Goal: Navigation & Orientation: Understand site structure

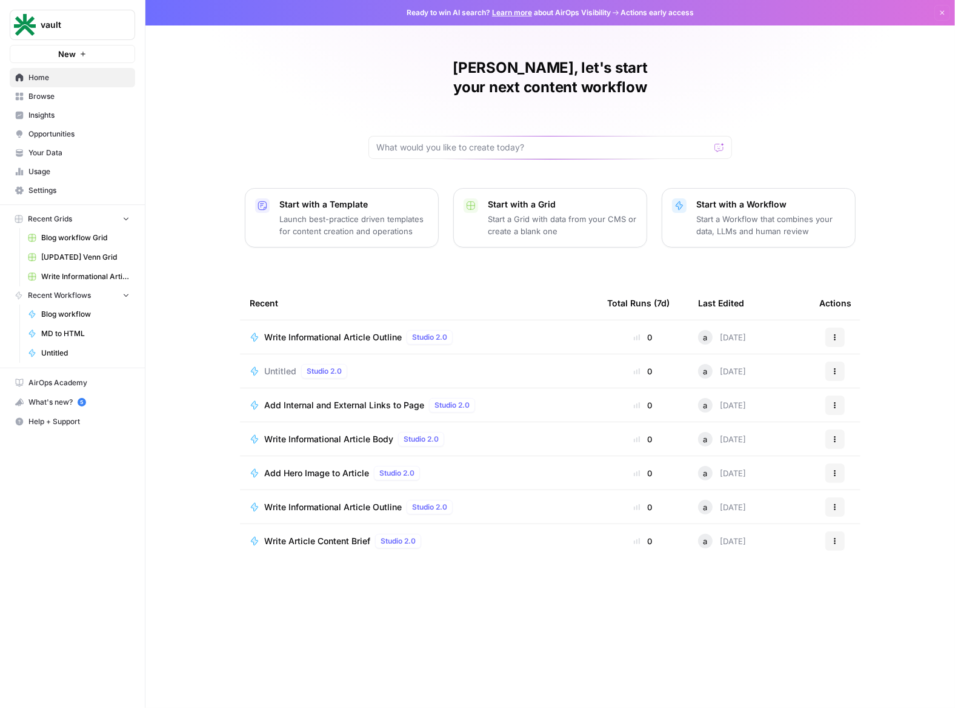
click at [53, 113] on span "Insights" at bounding box center [78, 115] width 101 height 11
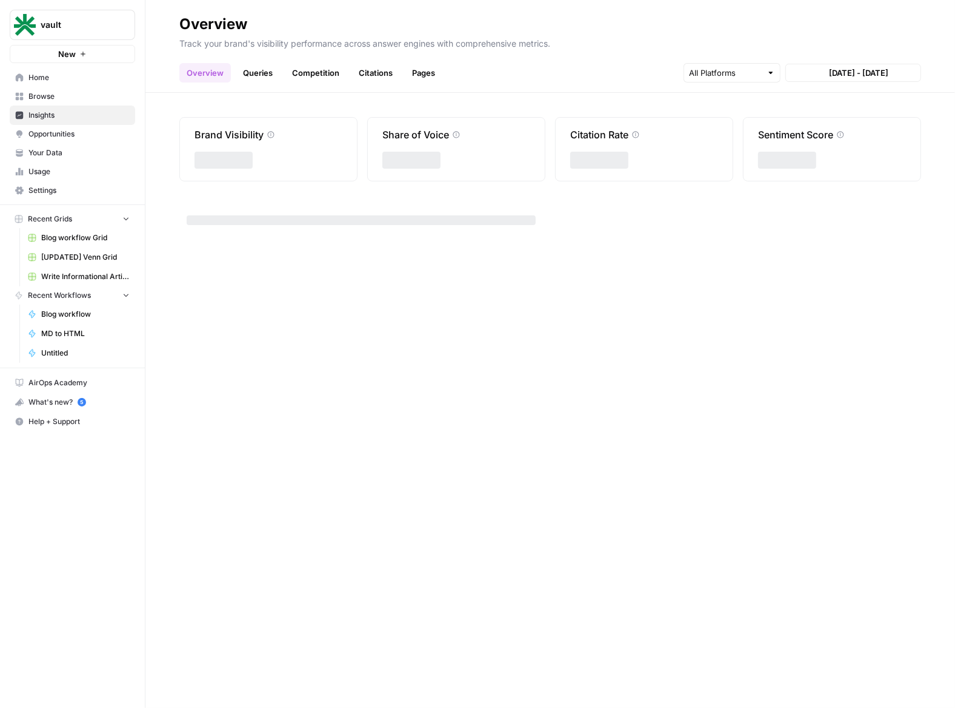
click at [62, 133] on span "Opportunities" at bounding box center [78, 134] width 101 height 11
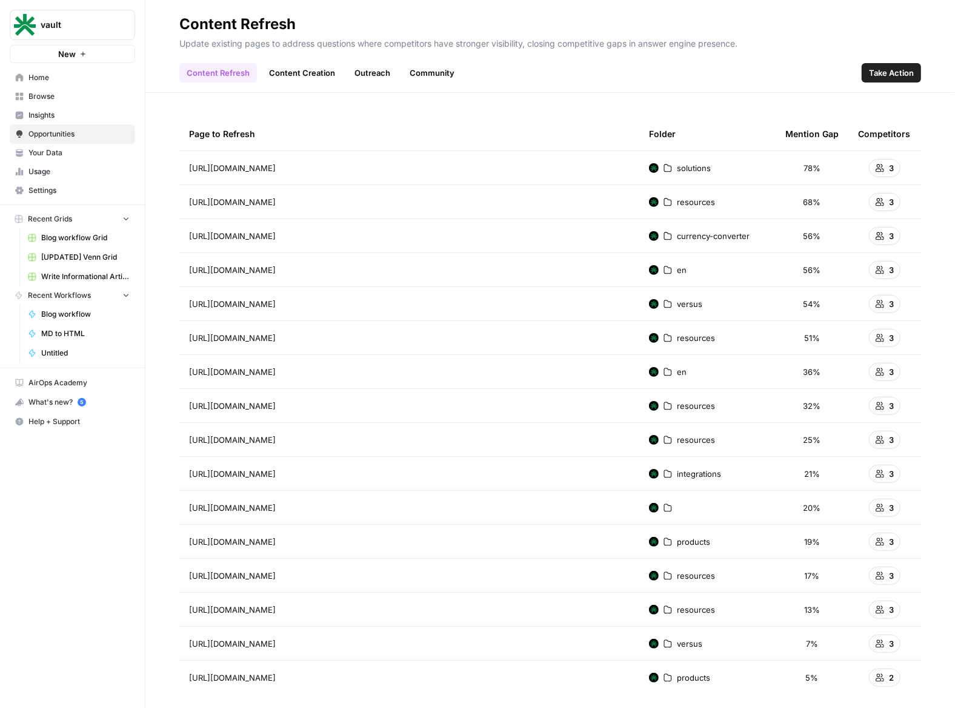
click at [131, 109] on link "Insights" at bounding box center [72, 114] width 125 height 19
click at [75, 113] on span "Insights" at bounding box center [78, 115] width 101 height 11
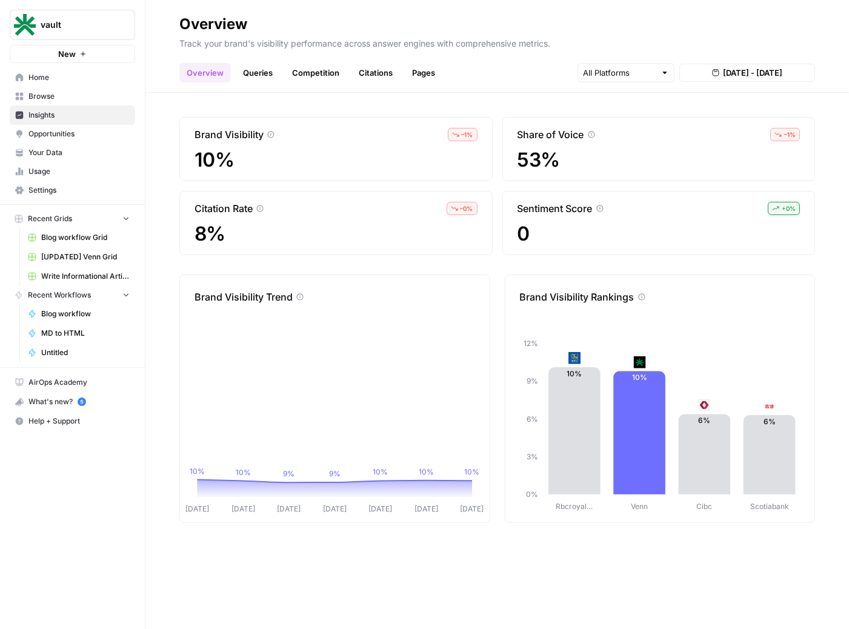
click at [70, 96] on span "Browse" at bounding box center [78, 96] width 101 height 11
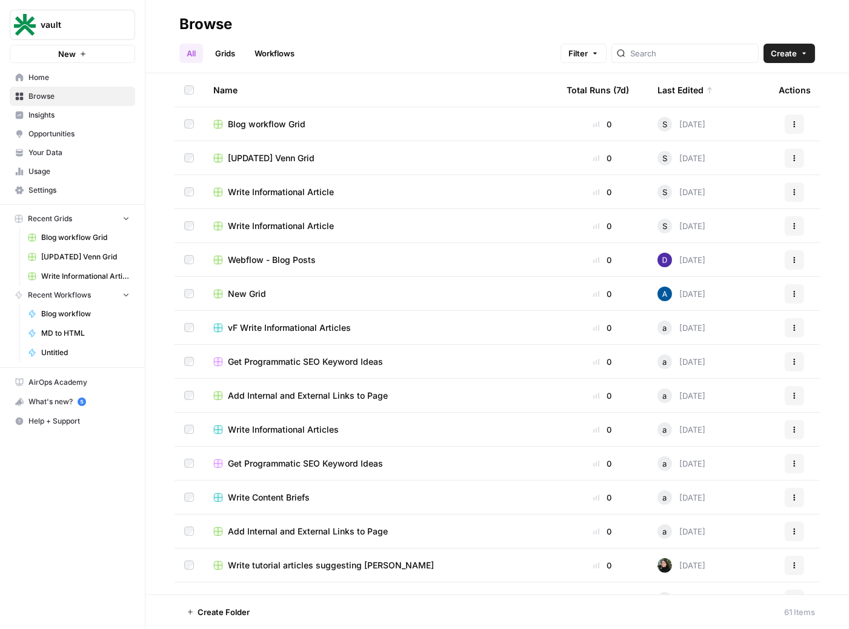
click at [73, 79] on span "Home" at bounding box center [78, 77] width 101 height 11
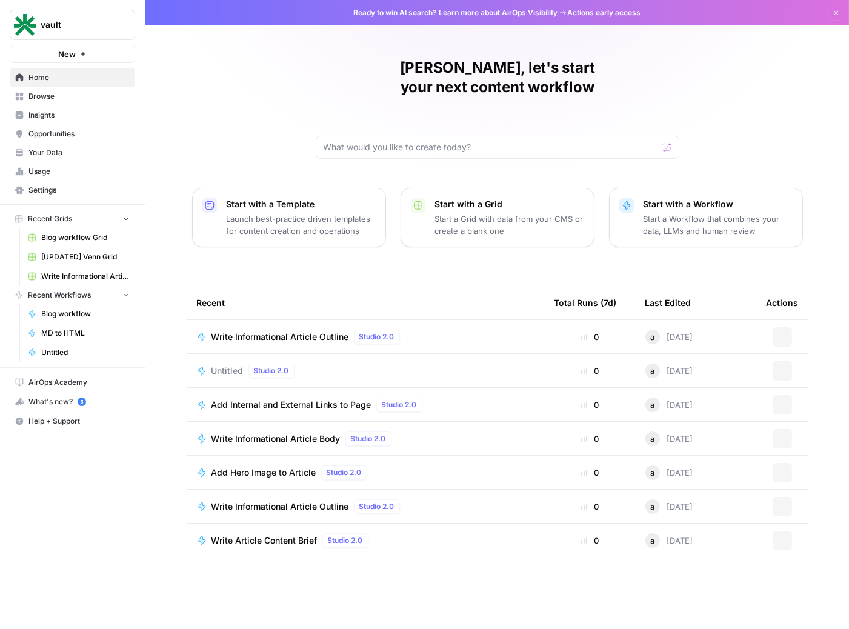
click at [65, 120] on span "Insights" at bounding box center [78, 115] width 101 height 11
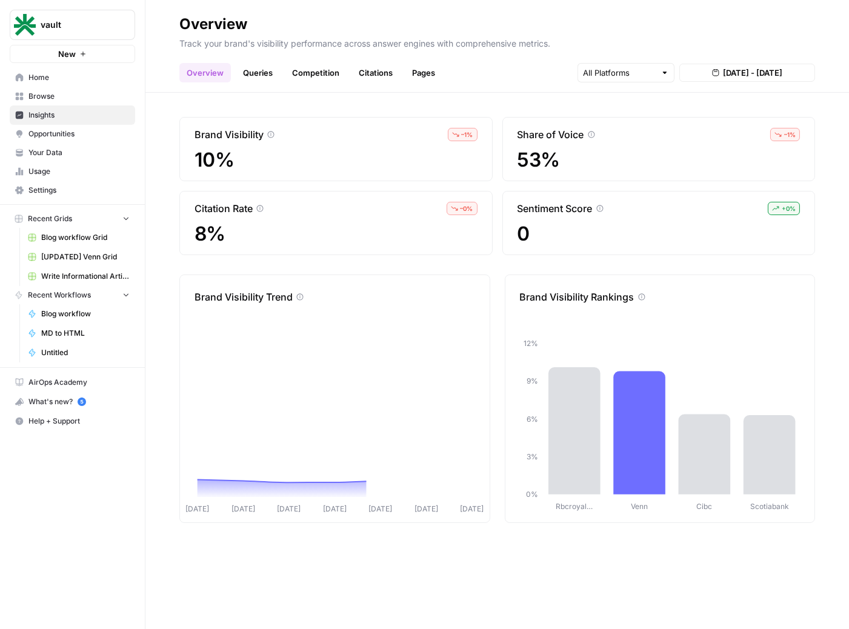
click at [84, 84] on link "Home" at bounding box center [72, 77] width 125 height 19
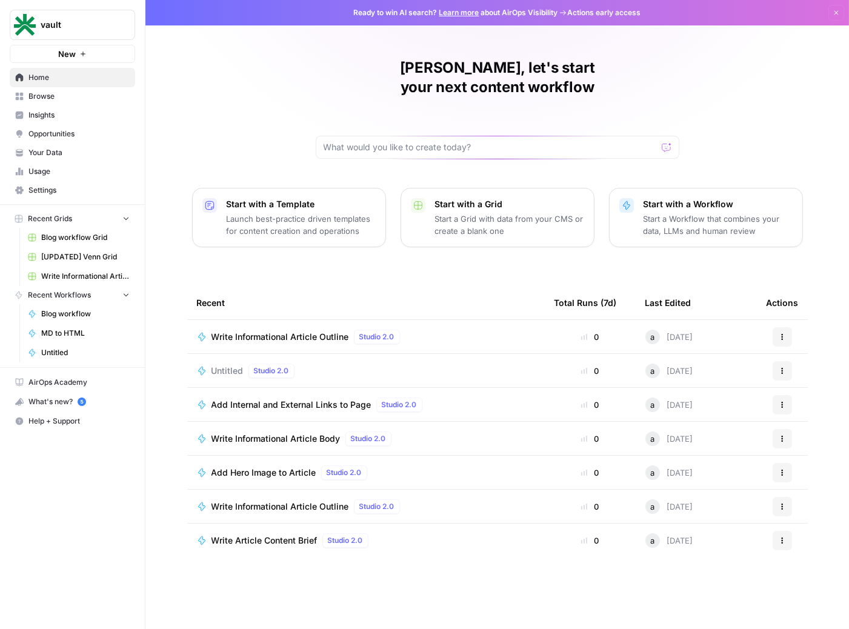
click at [600, 15] on span "Actions early access" at bounding box center [604, 12] width 73 height 11
drag, startPoint x: 588, startPoint y: 15, endPoint x: 617, endPoint y: 13, distance: 29.1
click at [592, 14] on span "Actions early access" at bounding box center [604, 12] width 73 height 11
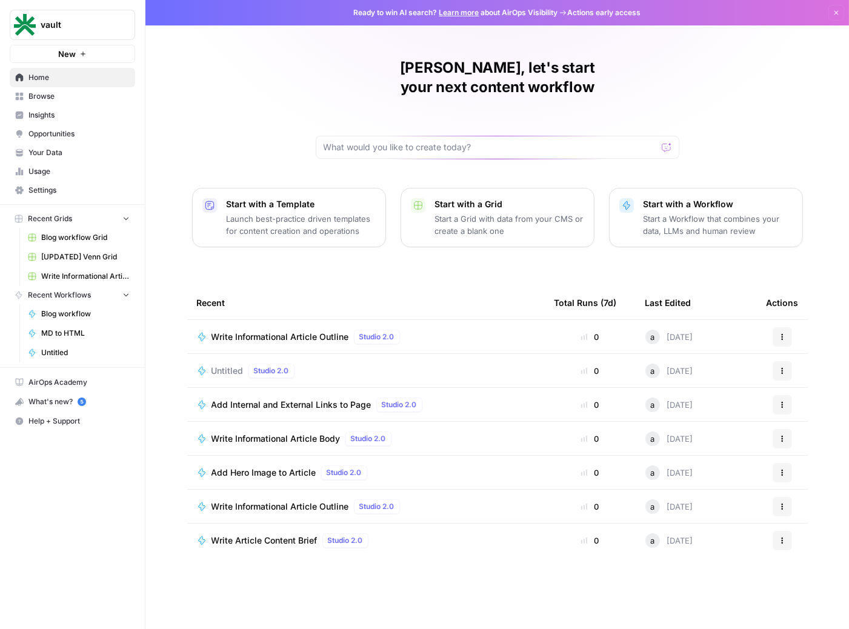
click at [617, 13] on span "Actions early access" at bounding box center [604, 12] width 73 height 11
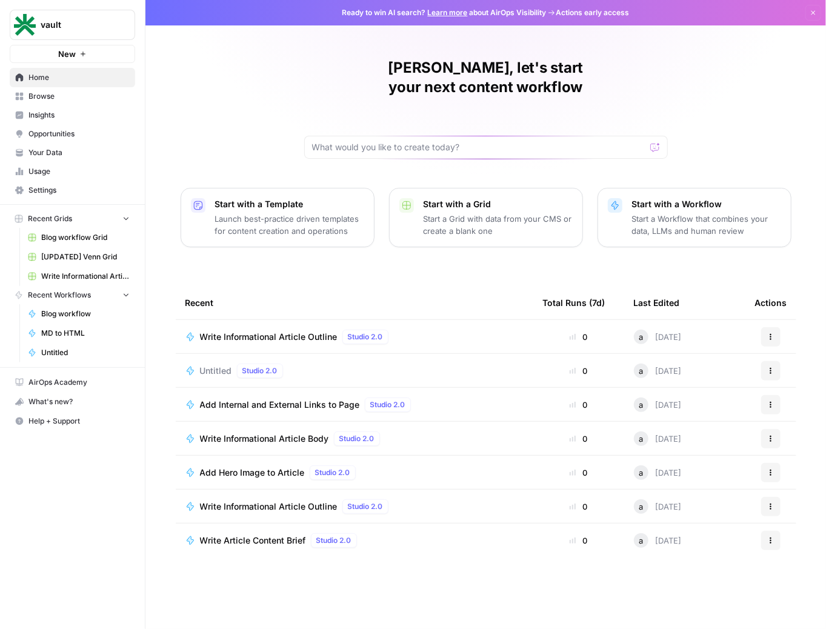
click at [59, 144] on link "Your Data" at bounding box center [72, 152] width 125 height 19
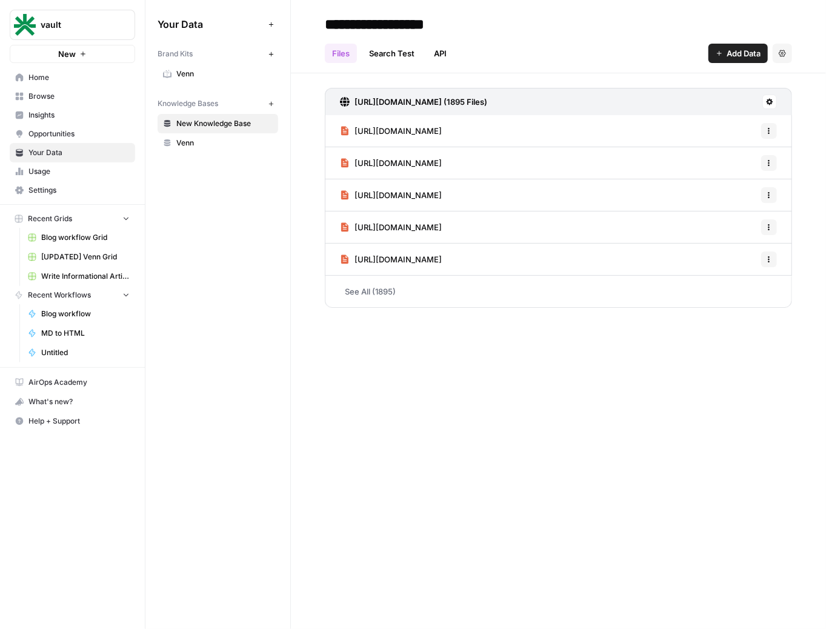
click at [89, 120] on link "Insights" at bounding box center [72, 114] width 125 height 19
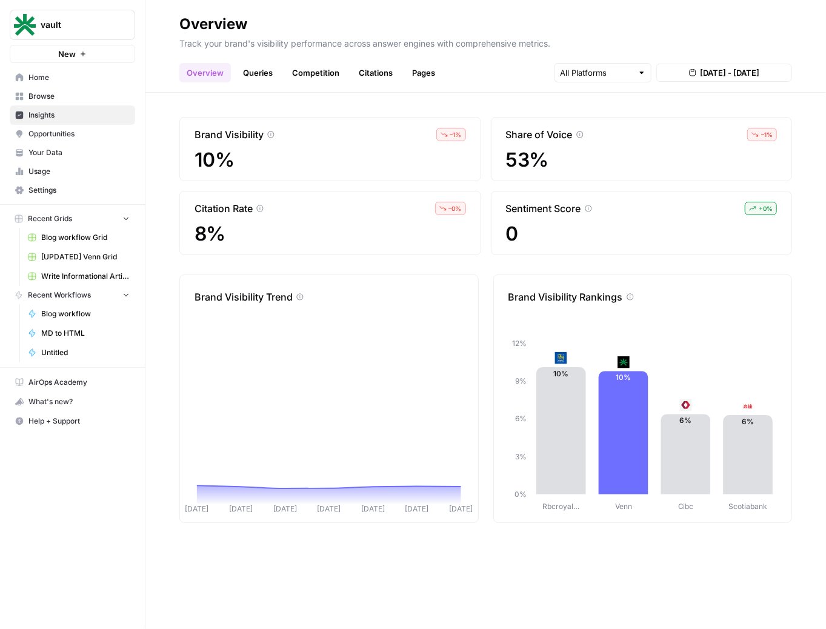
click at [270, 79] on link "Queries" at bounding box center [258, 72] width 44 height 19
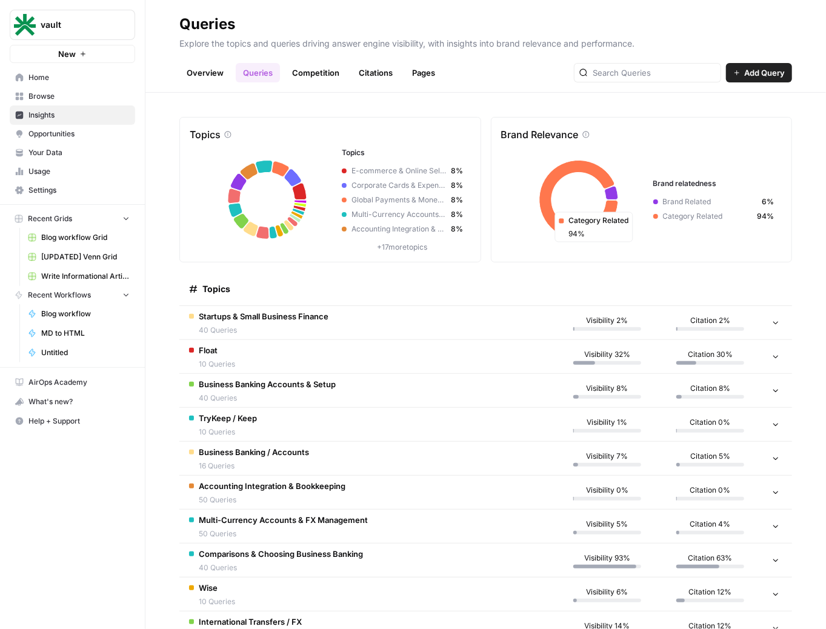
click at [82, 133] on span "Opportunities" at bounding box center [78, 134] width 101 height 11
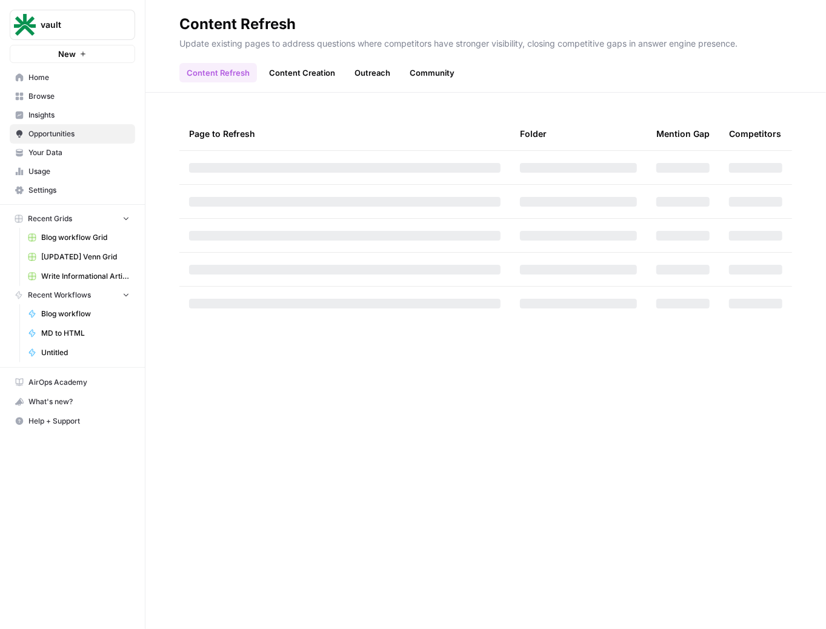
click at [78, 107] on link "Insights" at bounding box center [72, 114] width 125 height 19
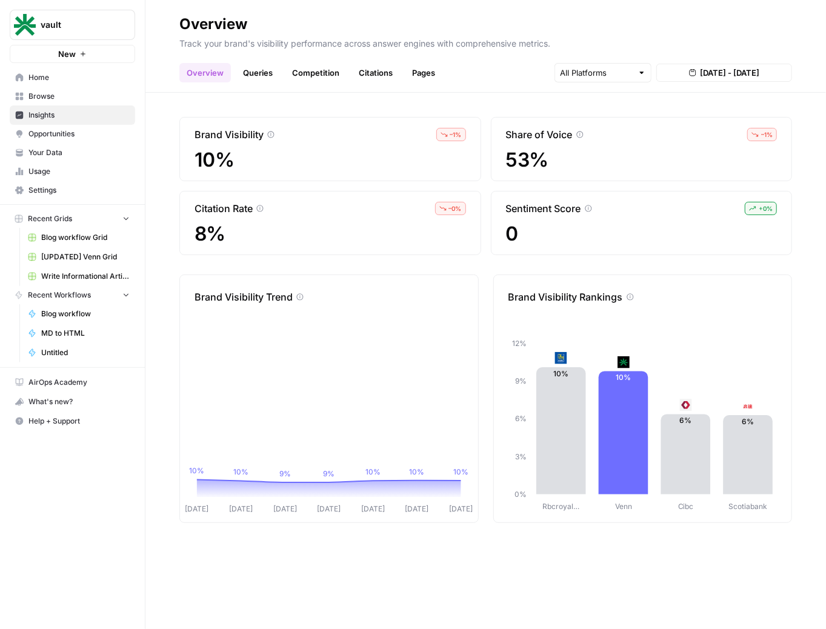
click at [326, 70] on link "Competition" at bounding box center [316, 72] width 62 height 19
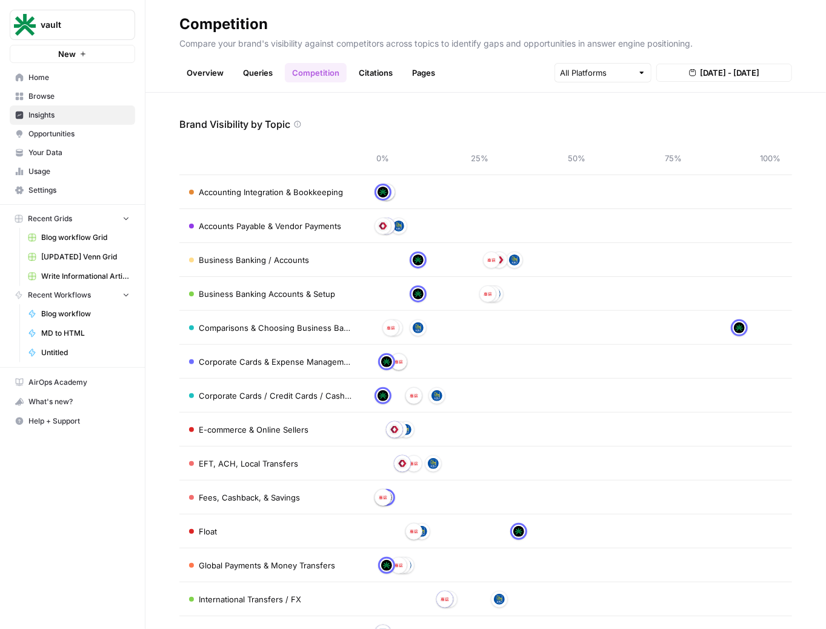
click at [210, 73] on link "Overview" at bounding box center [205, 72] width 52 height 19
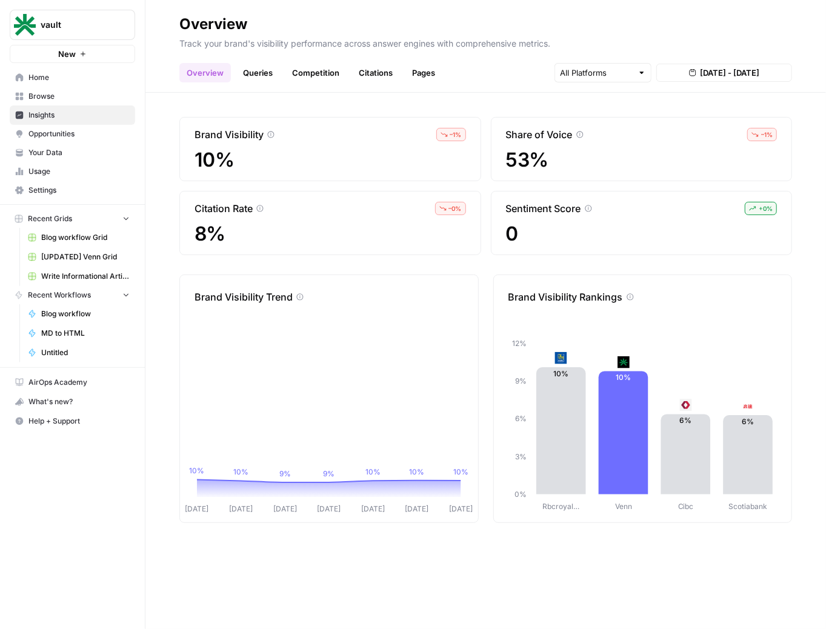
click at [127, 22] on icon "Workspace: vault" at bounding box center [125, 25] width 12 height 12
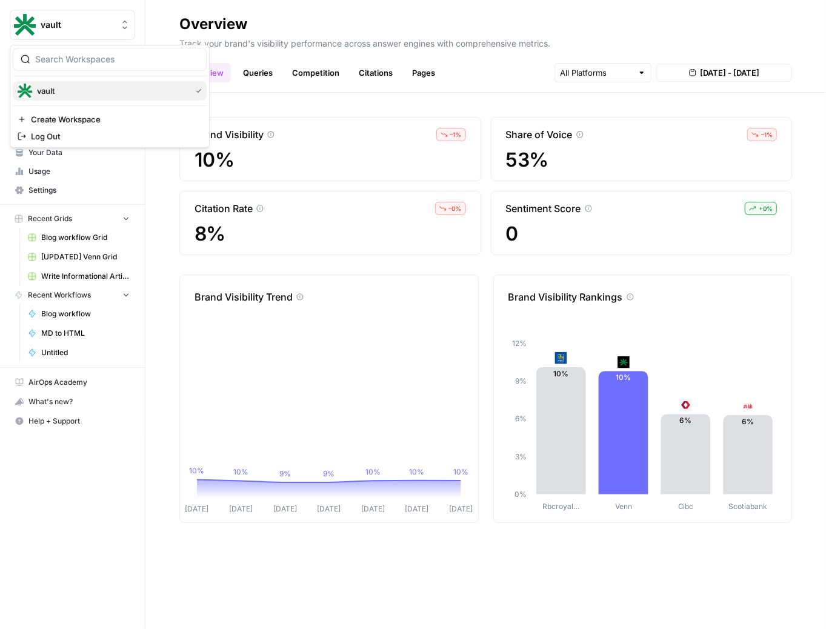
click at [68, 93] on span "vault" at bounding box center [111, 91] width 149 height 12
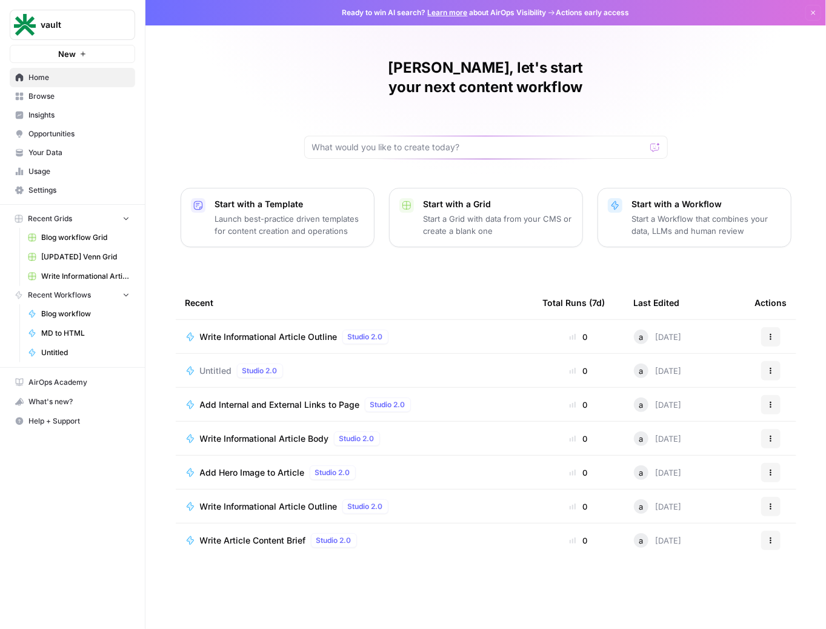
click at [67, 189] on span "Settings" at bounding box center [78, 190] width 101 height 11
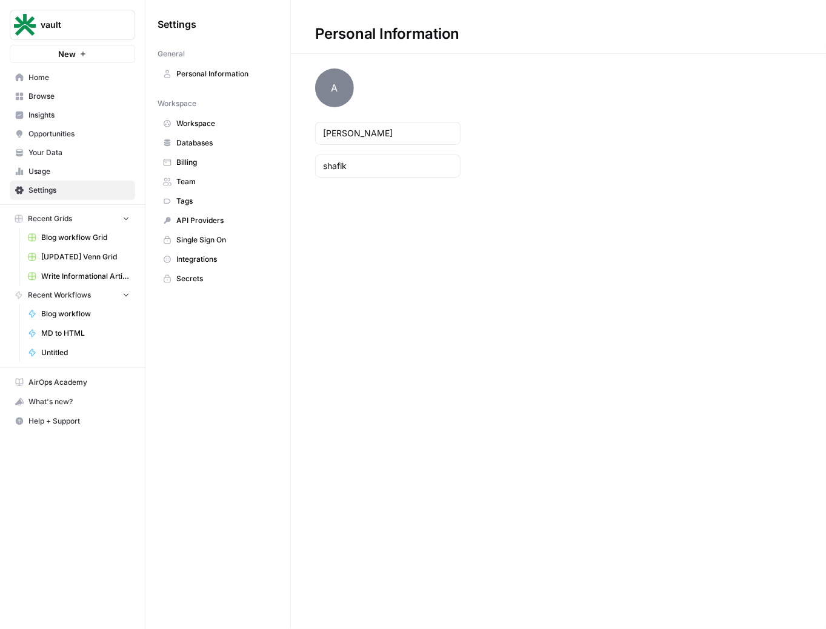
click at [204, 121] on span "Workspace" at bounding box center [224, 123] width 96 height 11
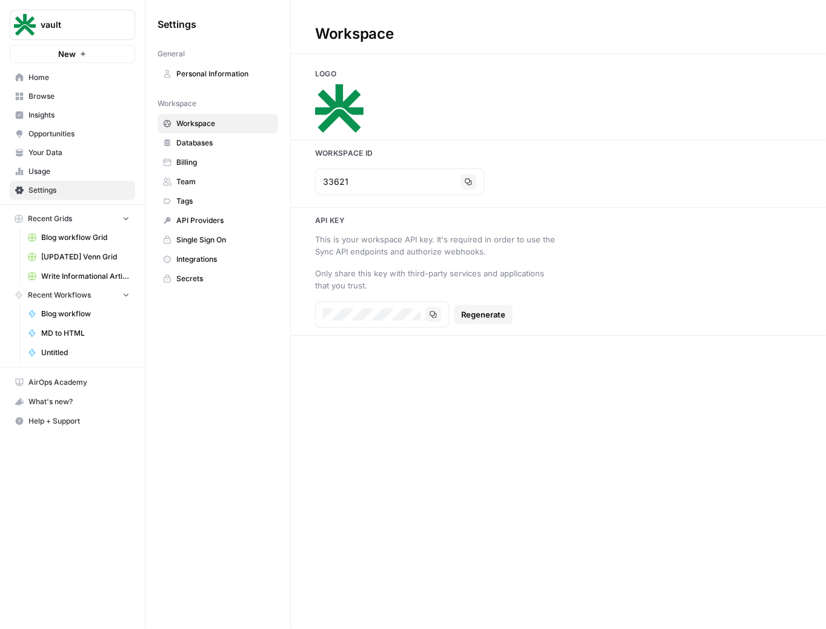
click at [221, 147] on link "Databases" at bounding box center [218, 142] width 121 height 19
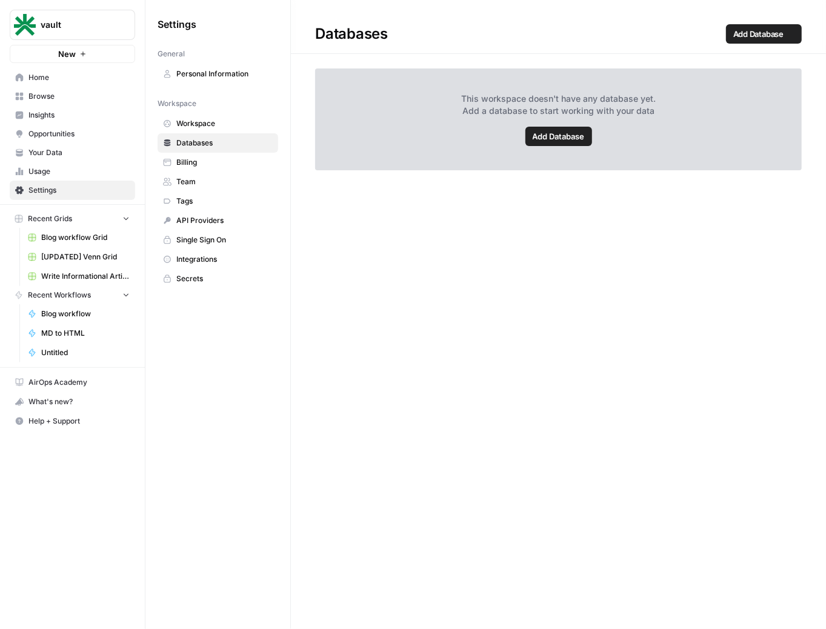
click at [219, 159] on span "Billing" at bounding box center [224, 162] width 96 height 11
